Goal: Task Accomplishment & Management: Use online tool/utility

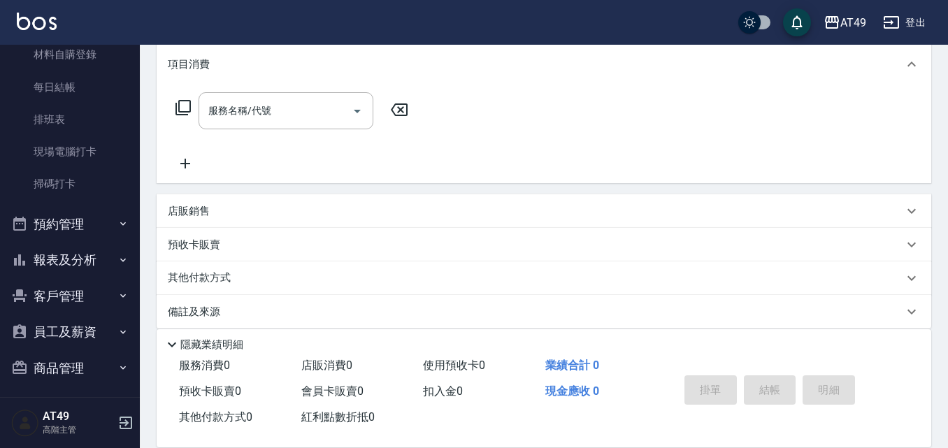
scroll to position [187, 0]
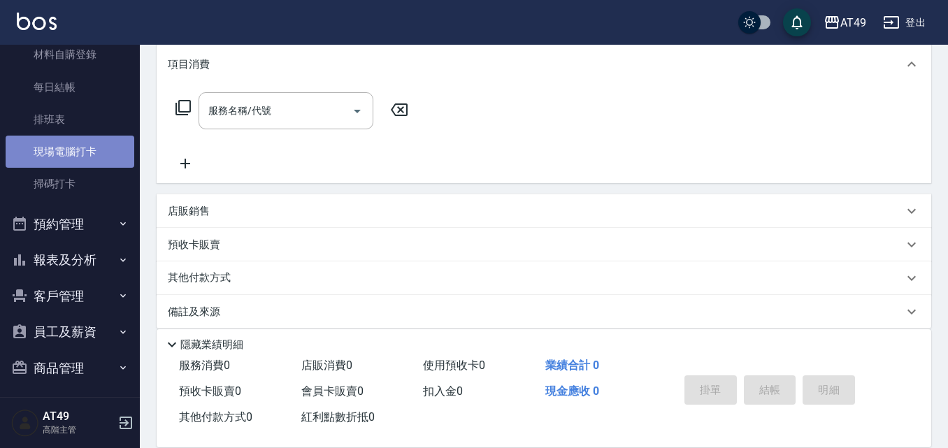
click at [76, 145] on link "現場電腦打卡" at bounding box center [70, 152] width 129 height 32
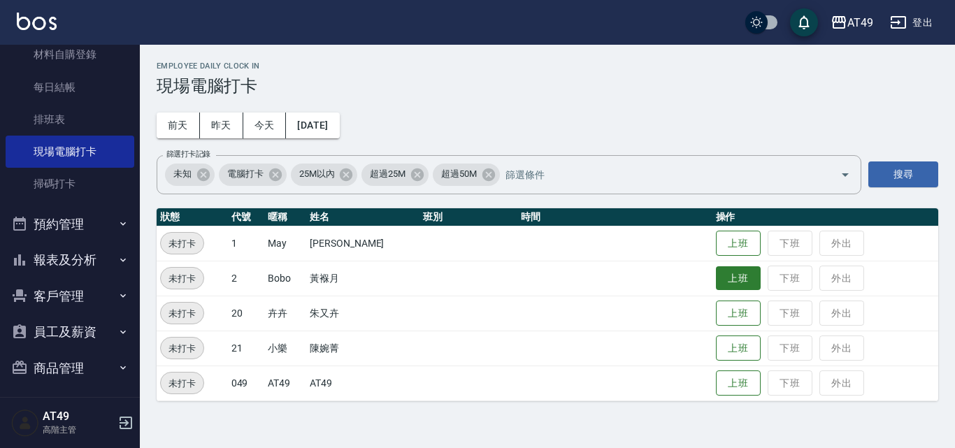
click at [730, 268] on button "上班" at bounding box center [738, 278] width 45 height 24
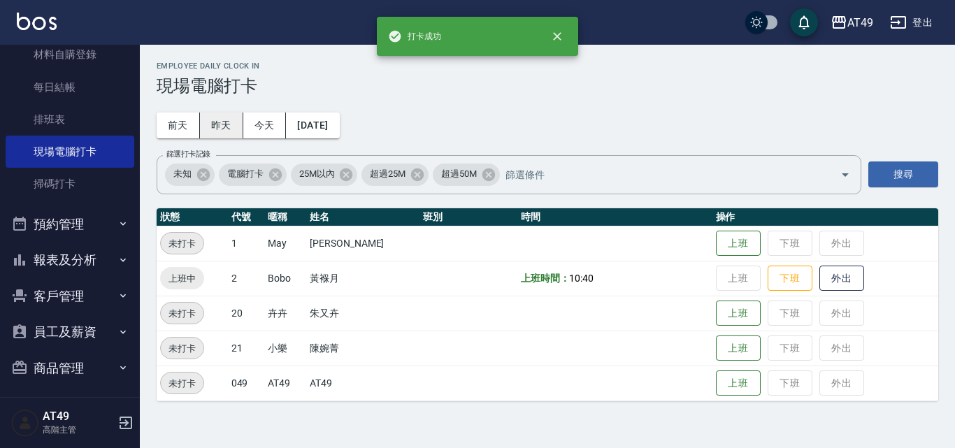
click at [229, 129] on button "昨天" at bounding box center [221, 126] width 43 height 26
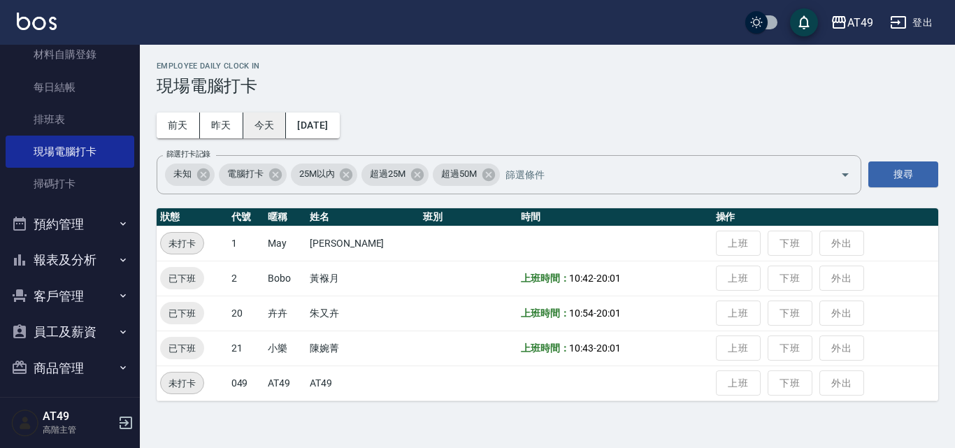
click at [251, 120] on button "今天" at bounding box center [264, 126] width 43 height 26
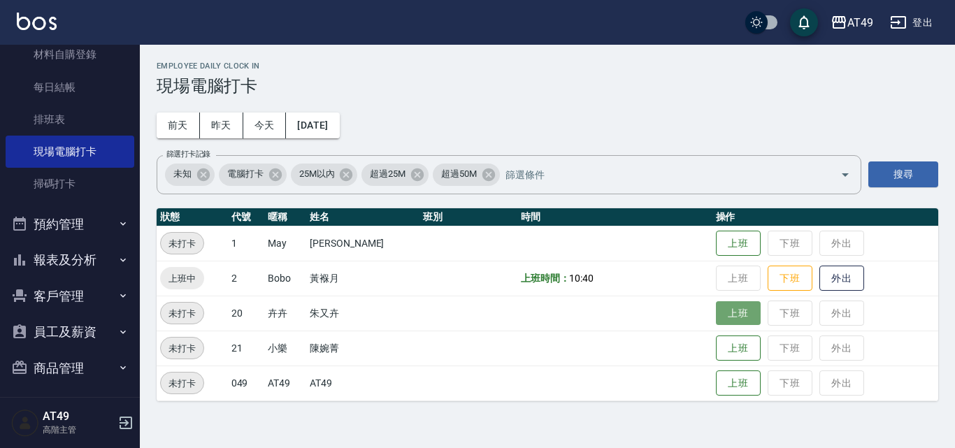
click at [736, 312] on button "上班" at bounding box center [738, 313] width 45 height 24
